Goal: Navigation & Orientation: Find specific page/section

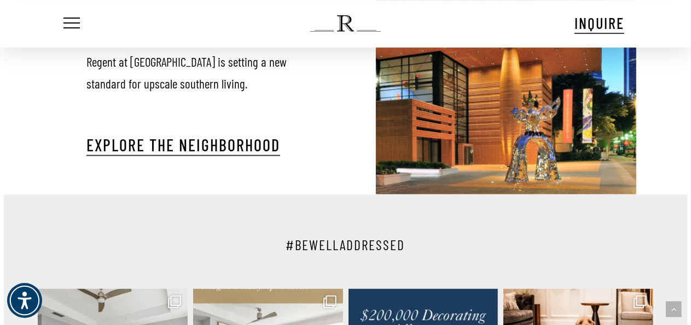
scroll to position [1540, 0]
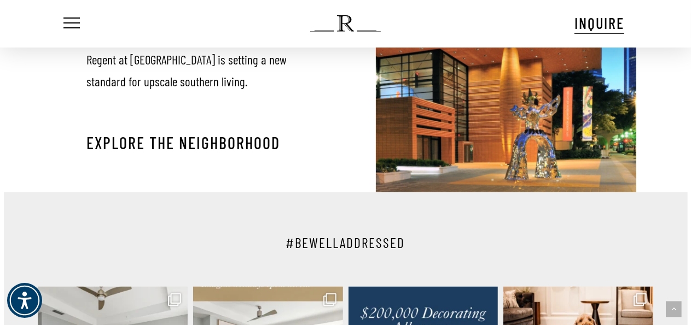
click at [230, 133] on link "Explore The Neighborhood" at bounding box center [183, 143] width 194 height 20
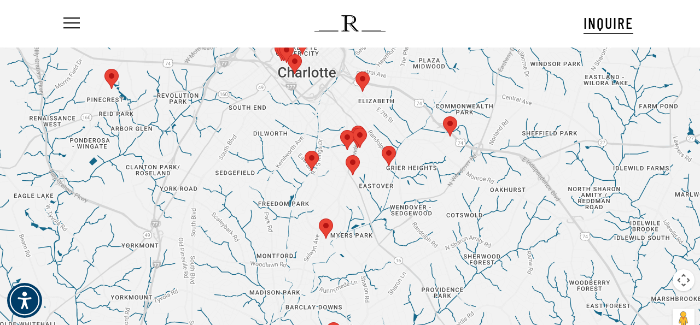
scroll to position [57, 0]
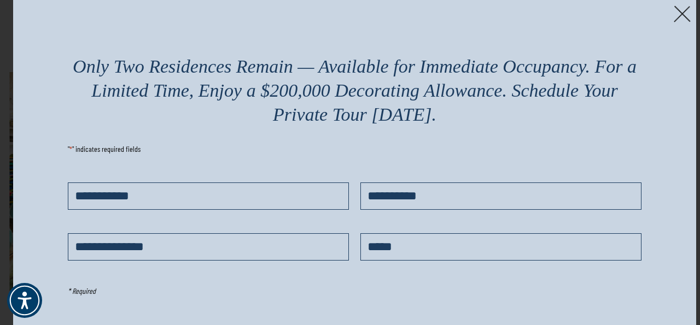
click at [685, 18] on img at bounding box center [682, 13] width 17 height 17
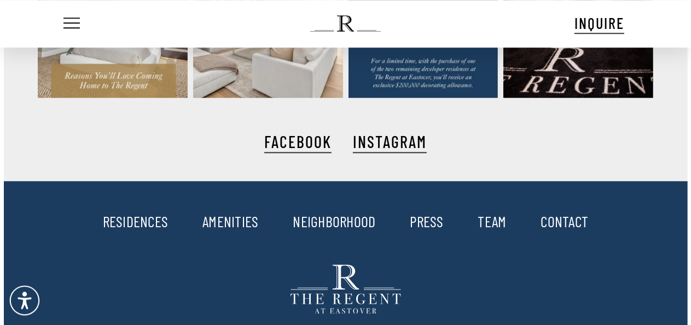
scroll to position [1925, 0]
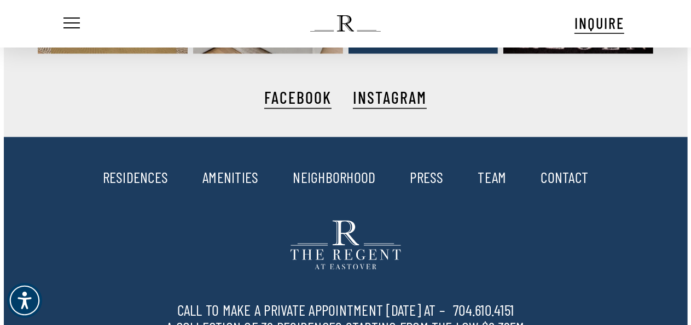
click at [350, 168] on link "NEIGHBORHOOD" at bounding box center [334, 177] width 83 height 19
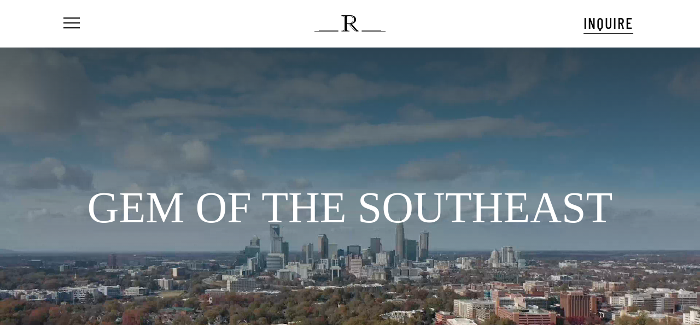
scroll to position [57, 0]
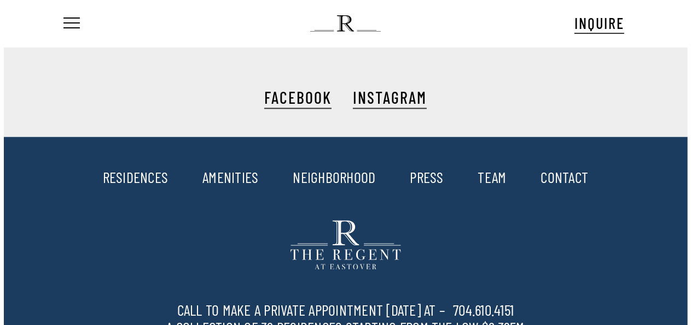
scroll to position [40, 0]
